Goal: Book appointment/travel/reservation

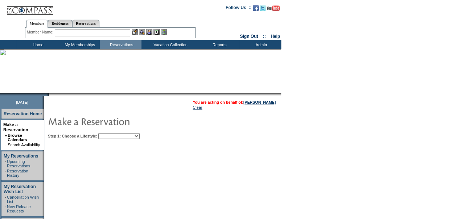
click at [140, 135] on select "Beach Leisure Metropolitan Mountain OIAL for Adventure OIAL for Couples OIAL fo…" at bounding box center [118, 136] width 41 height 6
select select "Beach"
click at [111, 133] on select "Beach Leisure Metropolitan Mountain OIAL for Adventure OIAL for Couples OIAL fo…" at bounding box center [118, 136] width 41 height 6
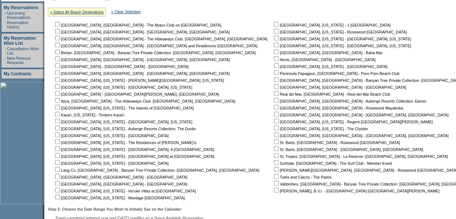
scroll to position [153, 0]
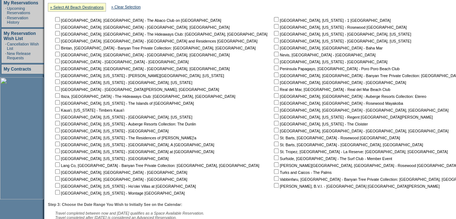
click at [60, 159] on input "checkbox" at bounding box center [57, 157] width 5 height 5
checkbox input "true"
click at [60, 148] on input "checkbox" at bounding box center [57, 150] width 5 height 5
checkbox input "true"
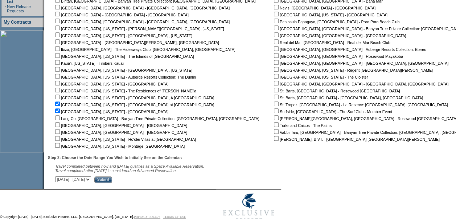
scroll to position [219, 0]
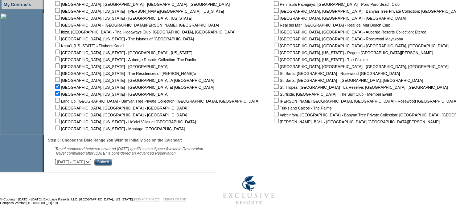
click at [91, 162] on select "[DATE] - [DATE] [DATE] - [DATE] [DATE] - [DATE] [DATE] - [DATE] [DATE] - [DATE]…" at bounding box center [73, 162] width 36 height 6
select select "[DATE]|[DATE]"
click at [59, 159] on select "[DATE] - [DATE] [DATE] - [DATE] [DATE] - [DATE] [DATE] - [DATE] [DATE] - [DATE]…" at bounding box center [73, 162] width 36 height 6
click at [112, 161] on input "Submit" at bounding box center [103, 162] width 18 height 7
